Goal: Navigation & Orientation: Find specific page/section

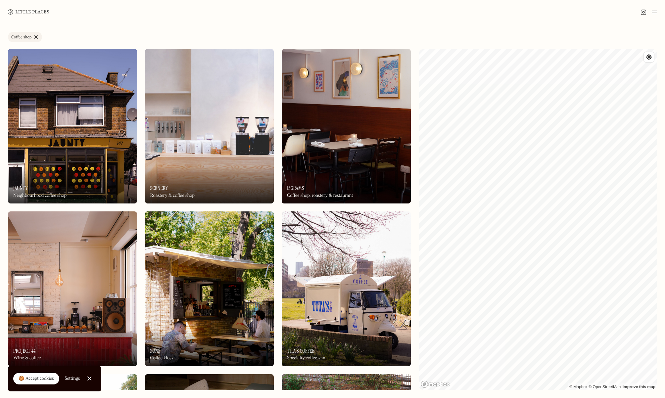
click at [35, 37] on link "Coffee shop" at bounding box center [25, 37] width 34 height 11
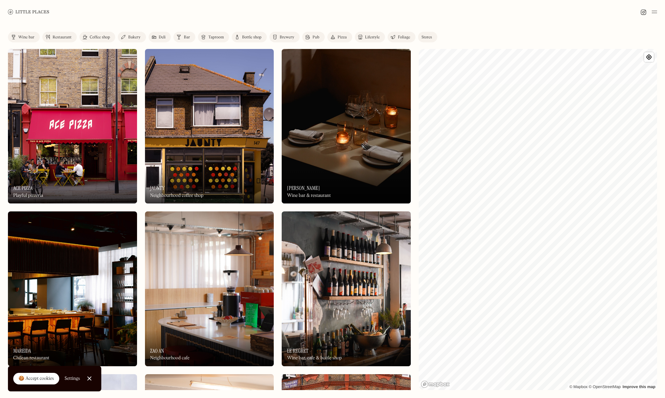
click at [28, 37] on div "Wine bar" at bounding box center [26, 37] width 16 height 4
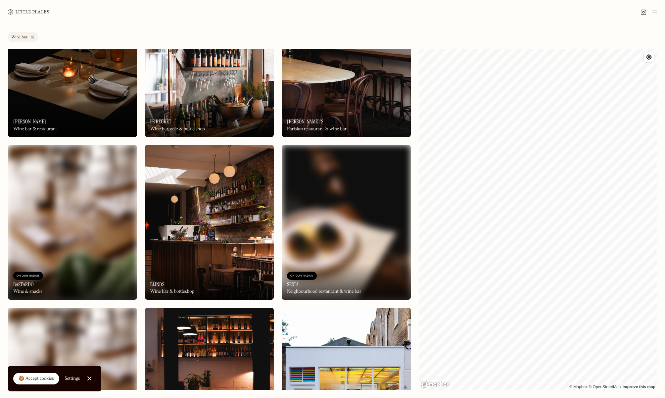
scroll to position [255, 0]
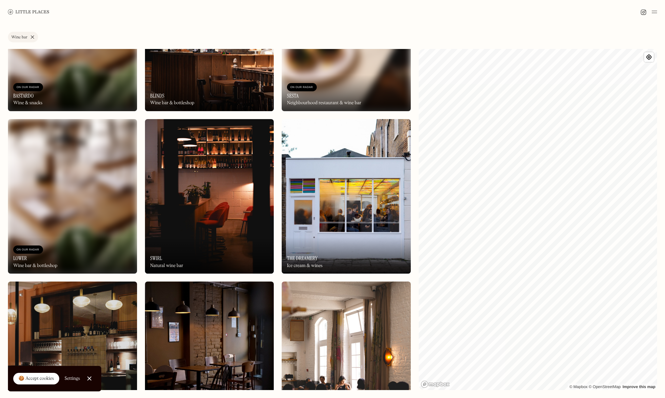
click at [318, 175] on img at bounding box center [346, 196] width 129 height 155
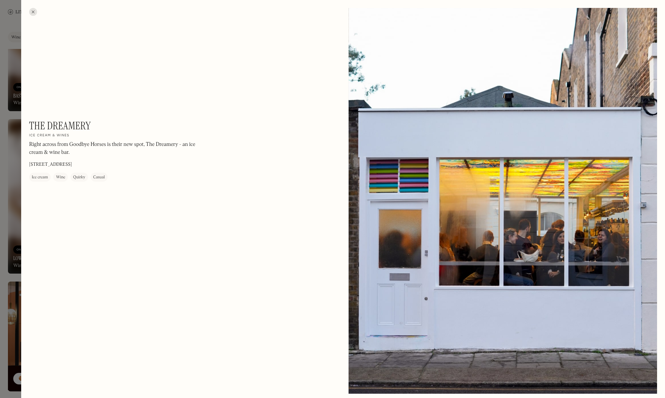
click at [32, 12] on div at bounding box center [33, 12] width 8 height 8
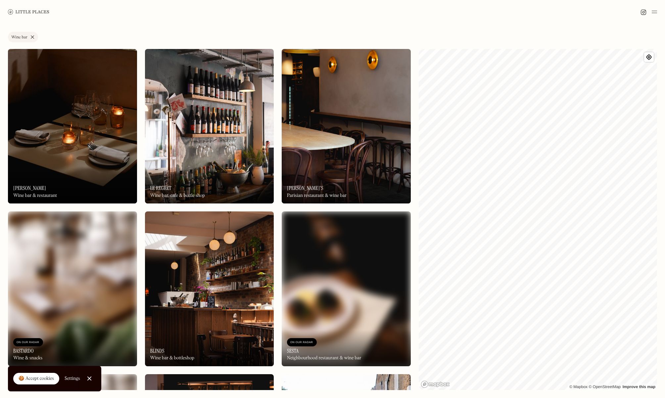
click at [36, 11] on img at bounding box center [28, 11] width 41 height 5
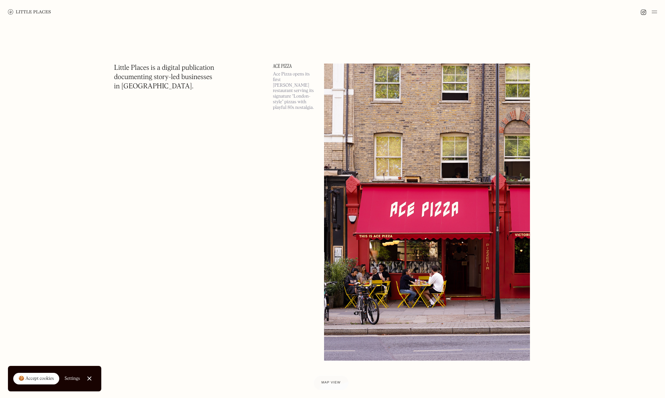
click at [656, 12] on img at bounding box center [653, 12] width 5 height 8
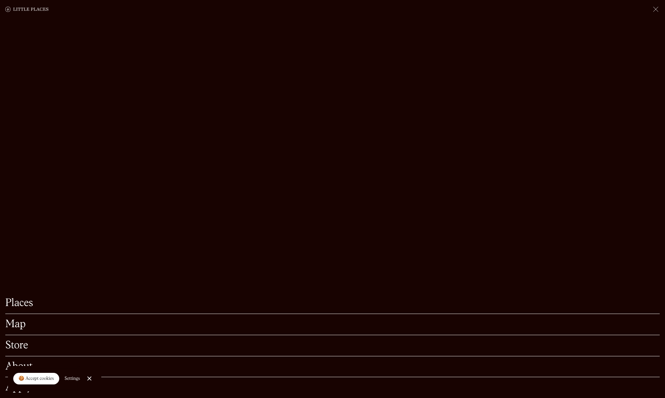
scroll to position [102, 0]
click at [26, 363] on link "About" at bounding box center [332, 367] width 654 height 10
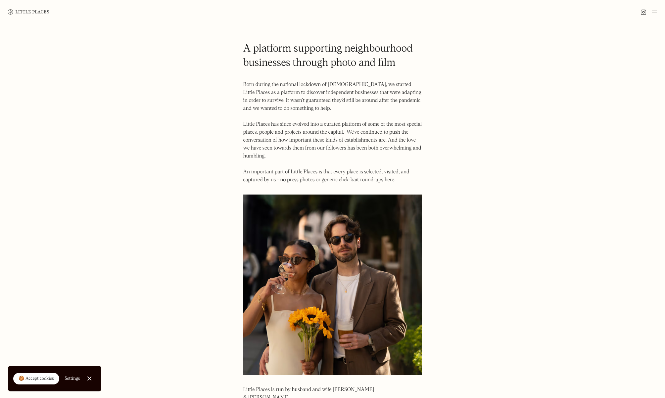
scroll to position [335, 0]
